Goal: Task Accomplishment & Management: Complete application form

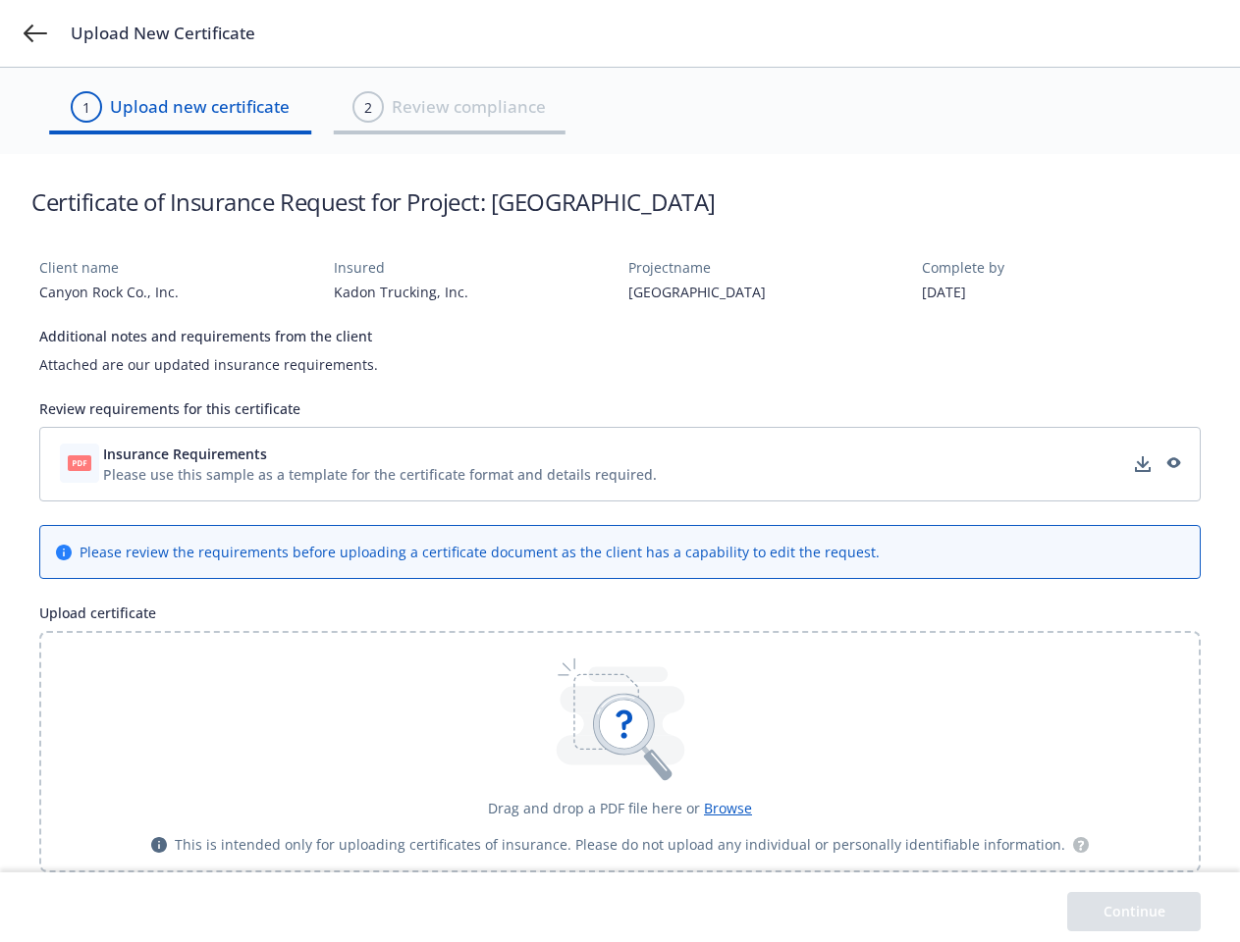
click at [35, 33] on icon at bounding box center [36, 34] width 24 height 18
click at [619, 464] on div "Please use this sample as a template for the certificate format and details req…" at bounding box center [380, 474] width 554 height 21
click at [619, 752] on icon at bounding box center [623, 724] width 61 height 61
